Goal: Use online tool/utility: Use online tool/utility

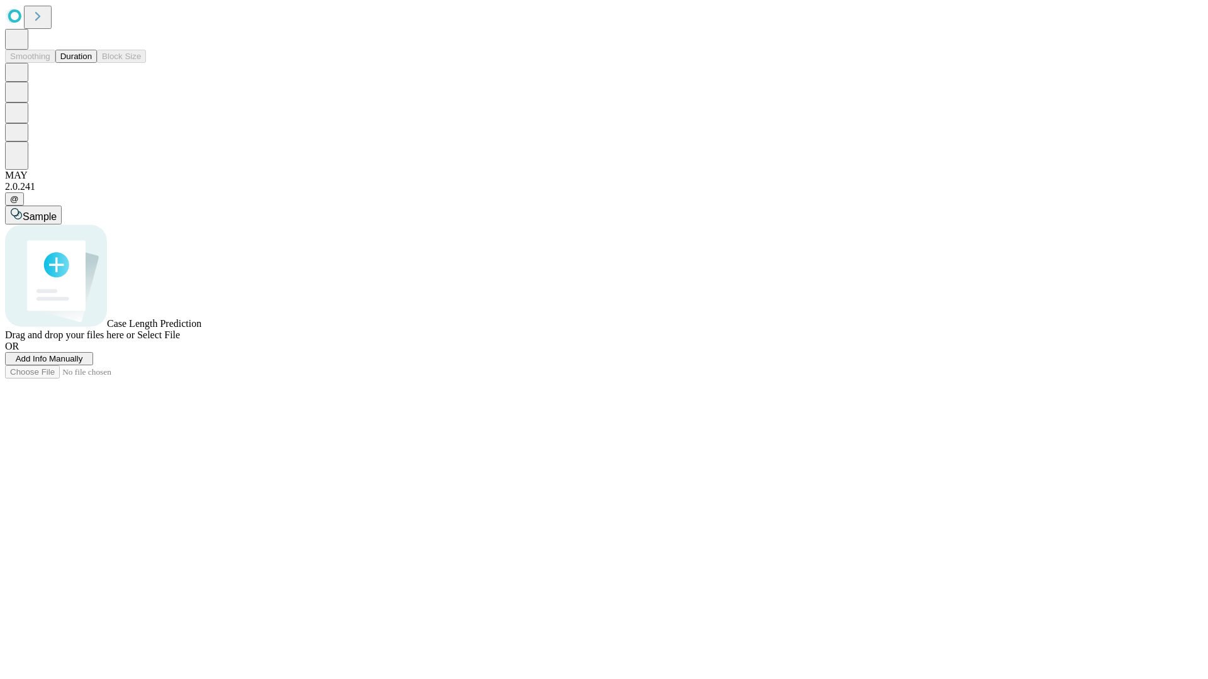
click at [92, 63] on button "Duration" at bounding box center [76, 56] width 42 height 13
click at [57, 211] on span "Sample" at bounding box center [40, 216] width 34 height 11
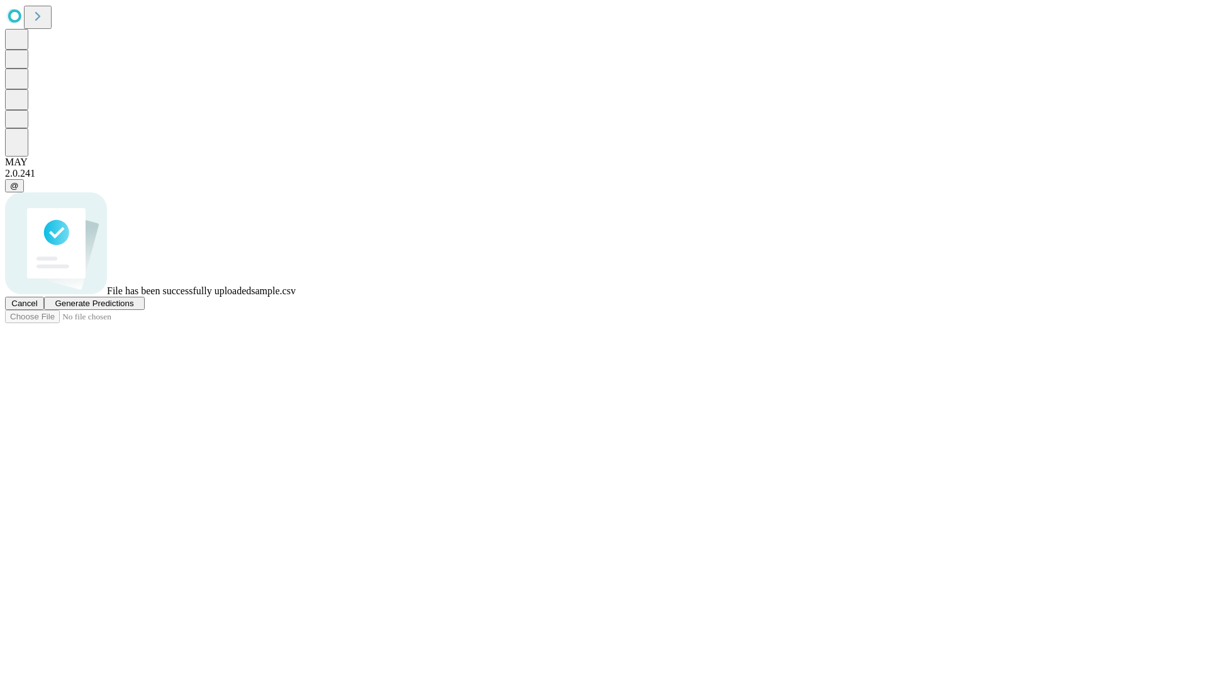
click at [133, 308] on span "Generate Predictions" at bounding box center [94, 303] width 79 height 9
